Goal: Task Accomplishment & Management: Manage account settings

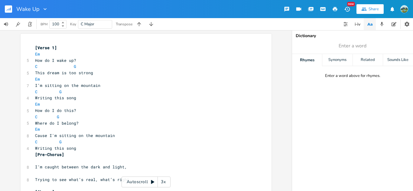
click at [6, 11] on rect "button" at bounding box center [8, 8] width 7 height 7
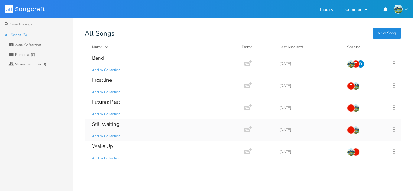
click at [147, 130] on div "Still waiting Add to Collection" at bounding box center [163, 130] width 143 height 22
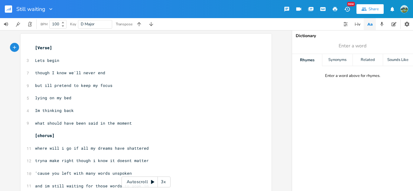
click at [9, 7] on rect "button" at bounding box center [8, 8] width 7 height 7
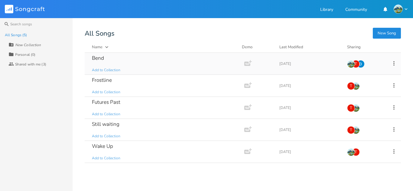
click at [394, 62] on icon at bounding box center [393, 63] width 7 height 7
click at [359, 62] on div "T" at bounding box center [356, 64] width 8 height 8
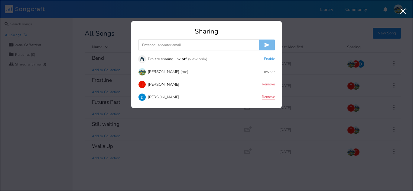
click at [265, 97] on button "Remove" at bounding box center [268, 97] width 13 height 5
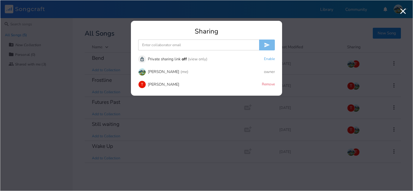
click at [404, 13] on icon "button" at bounding box center [403, 11] width 6 height 6
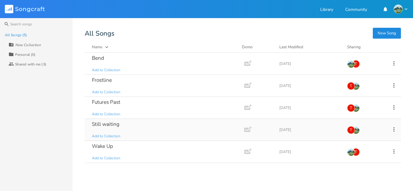
click at [133, 134] on div "Still waiting Add to Collection" at bounding box center [163, 130] width 143 height 22
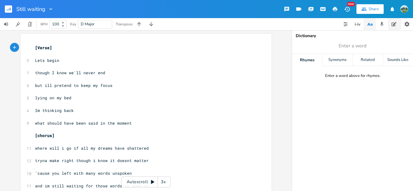
click at [391, 29] on button "button" at bounding box center [394, 24] width 12 height 12
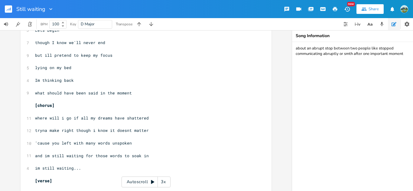
scroll to position [48, 0]
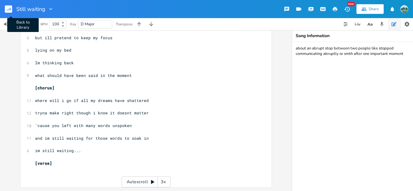
click at [7, 9] on rect "button" at bounding box center [8, 8] width 7 height 7
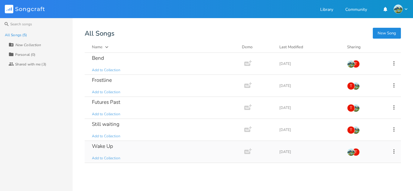
click at [162, 150] on div "Wake Up Add to Collection" at bounding box center [163, 152] width 143 height 22
